Goal: Find specific page/section

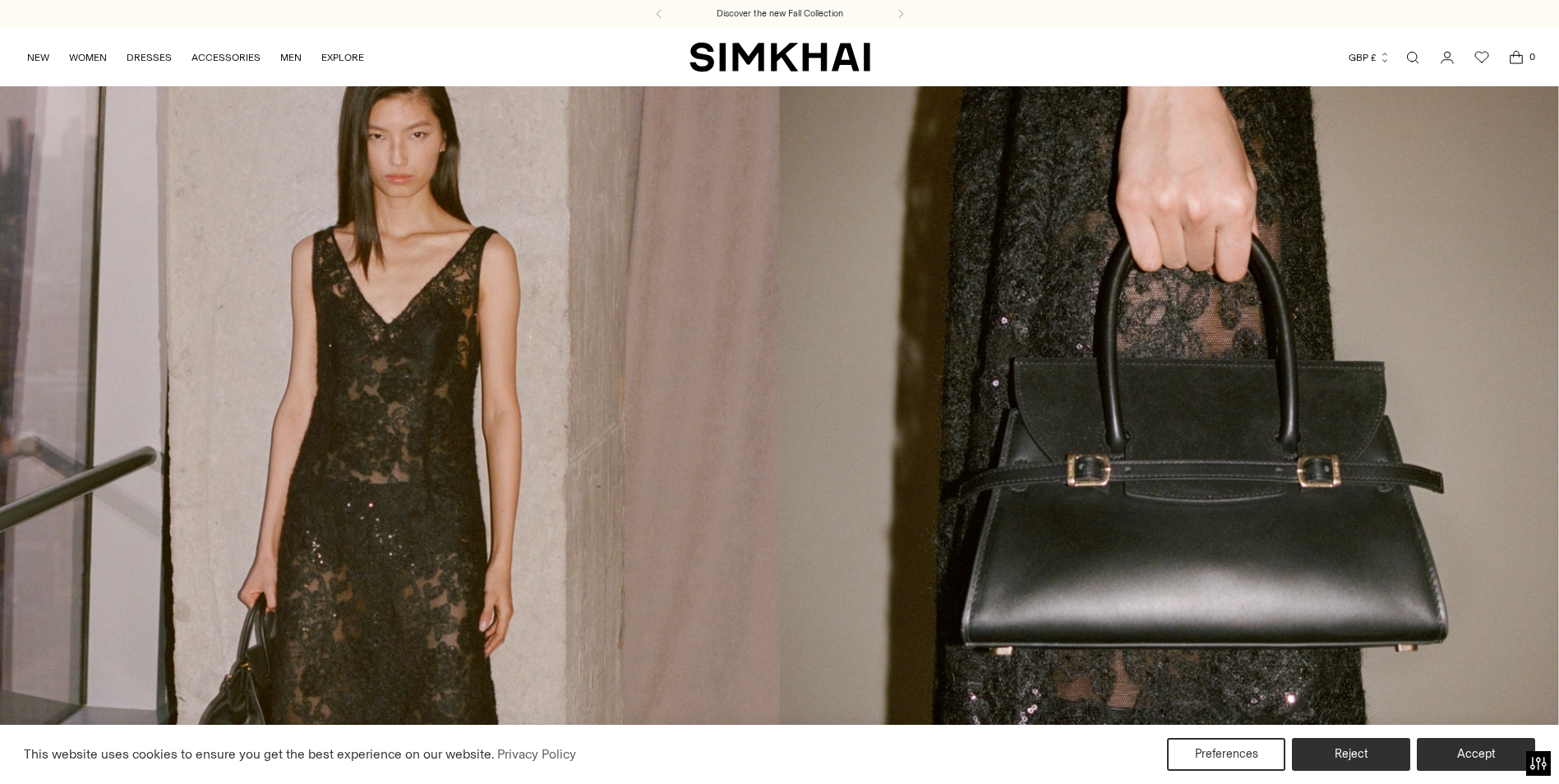
click at [1416, 54] on link "Open search modal" at bounding box center [1413, 57] width 33 height 33
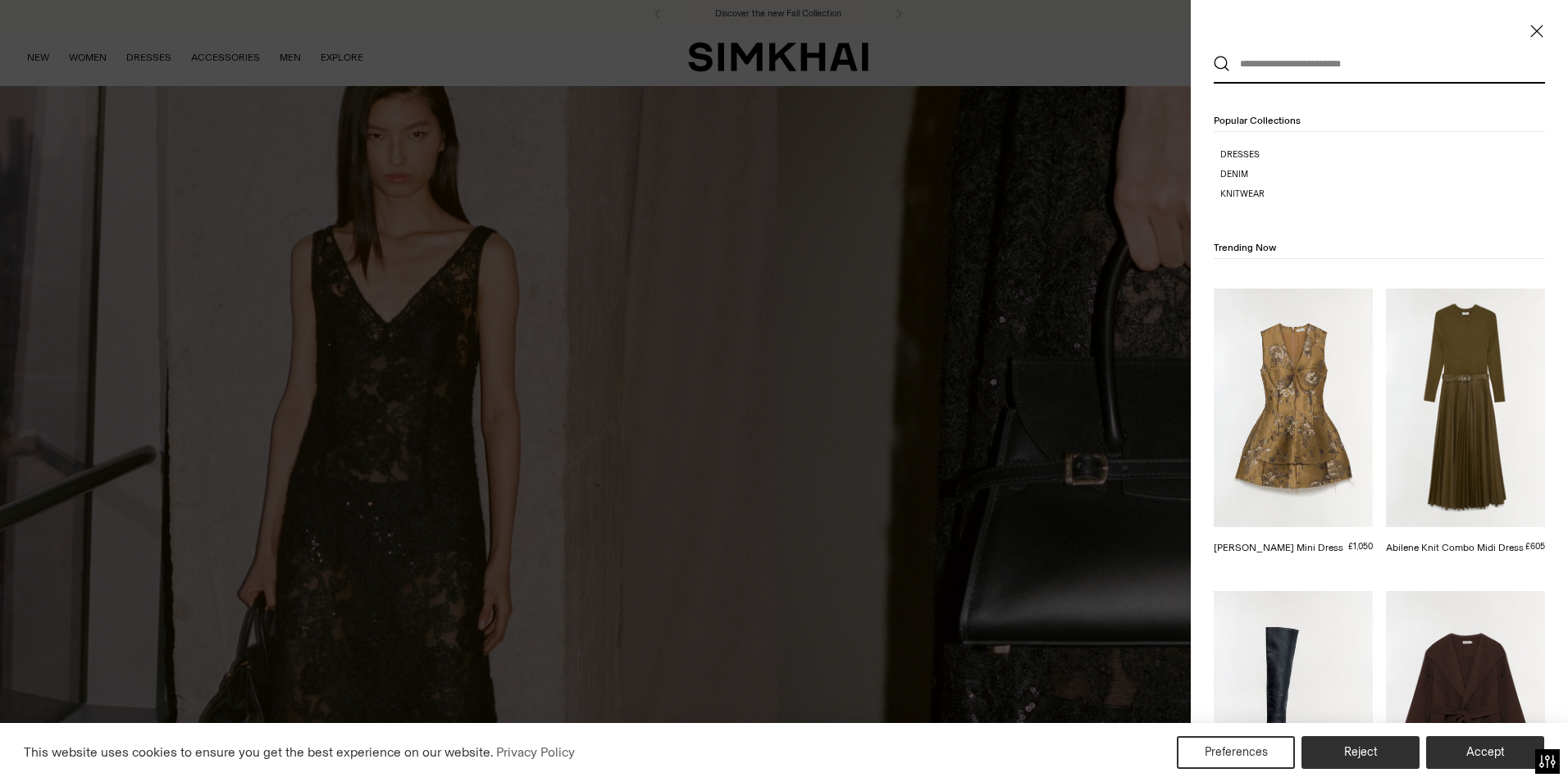
paste input "**********"
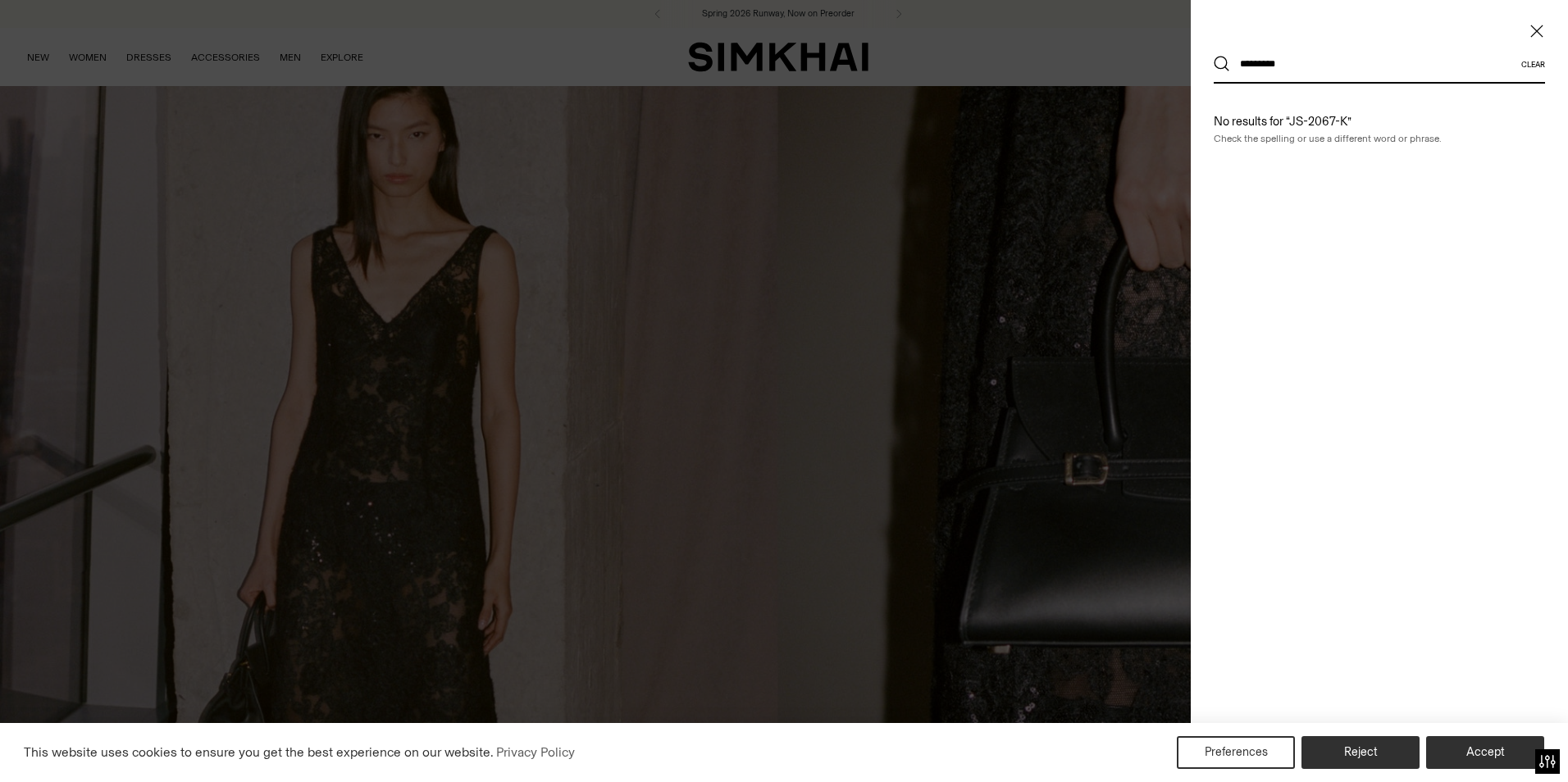
type input "*********"
click at [1213, 56] on button "Search" at bounding box center [1222, 65] width 17 height 17
